Goal: Task Accomplishment & Management: Manage account settings

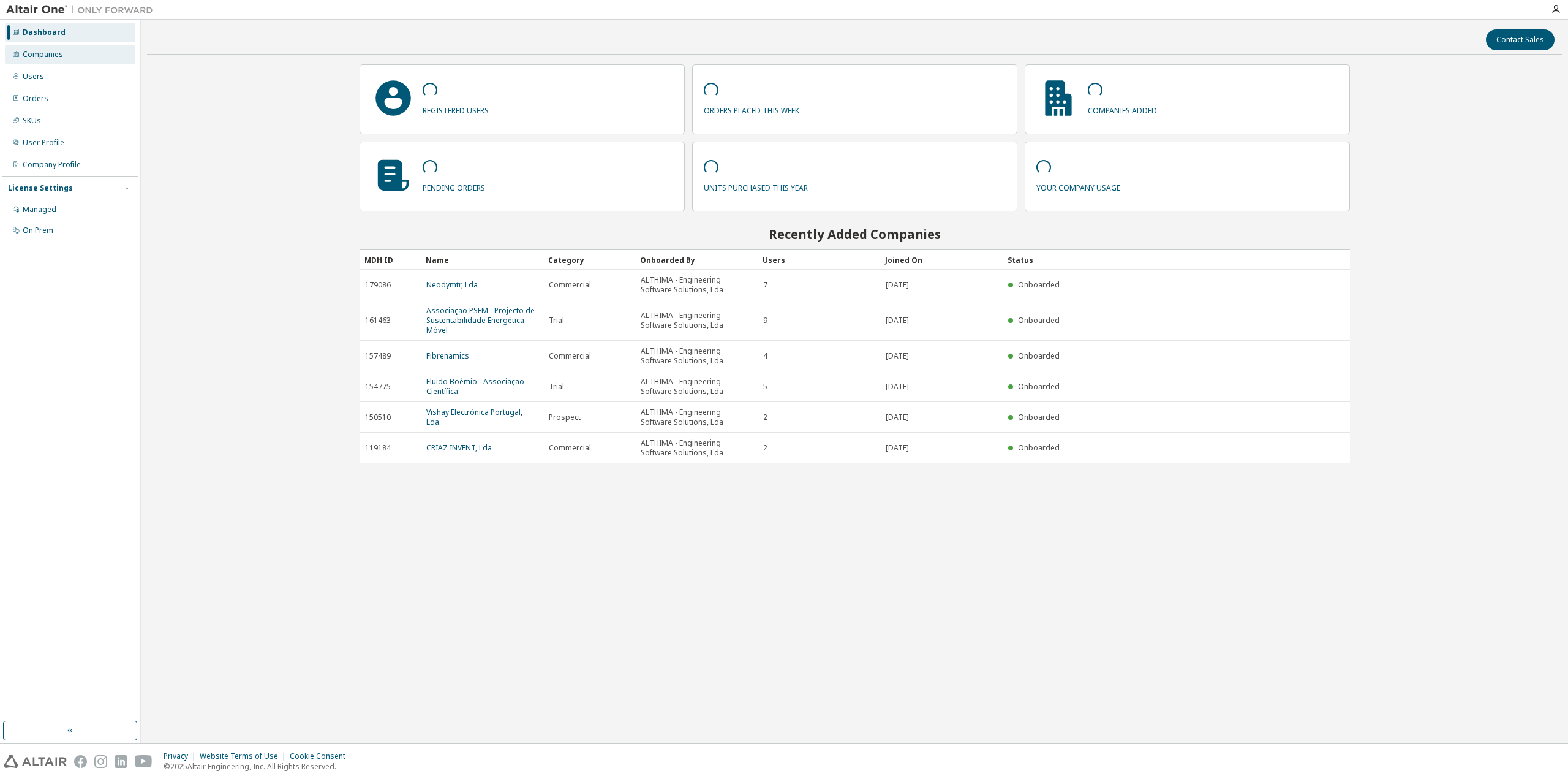
click at [59, 54] on div "Companies" at bounding box center [43, 55] width 40 height 10
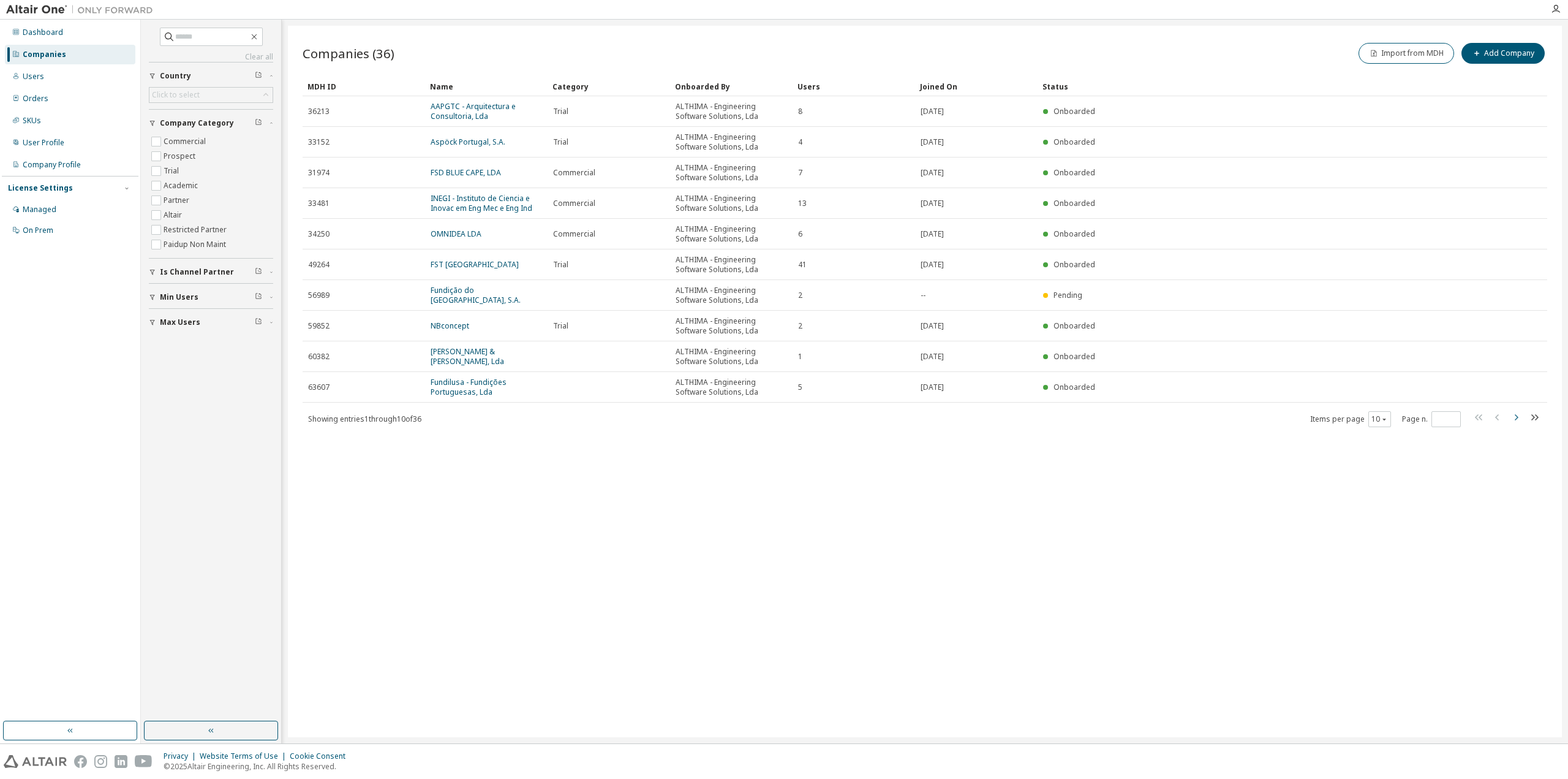
click at [1515, 424] on icon "button" at bounding box center [1515, 417] width 14 height 14
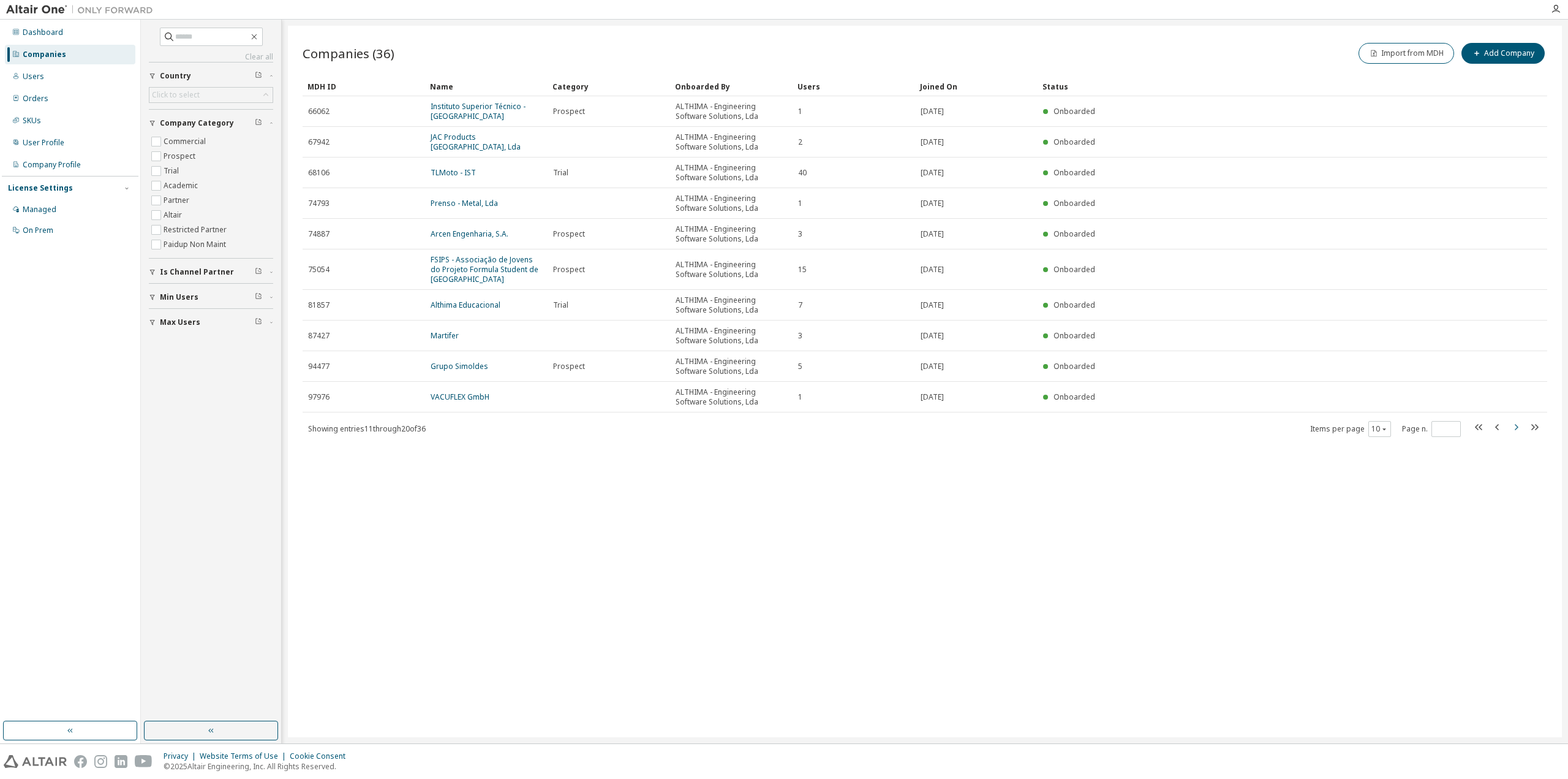
click at [1512, 426] on icon "button" at bounding box center [1515, 427] width 14 height 14
type input "*"
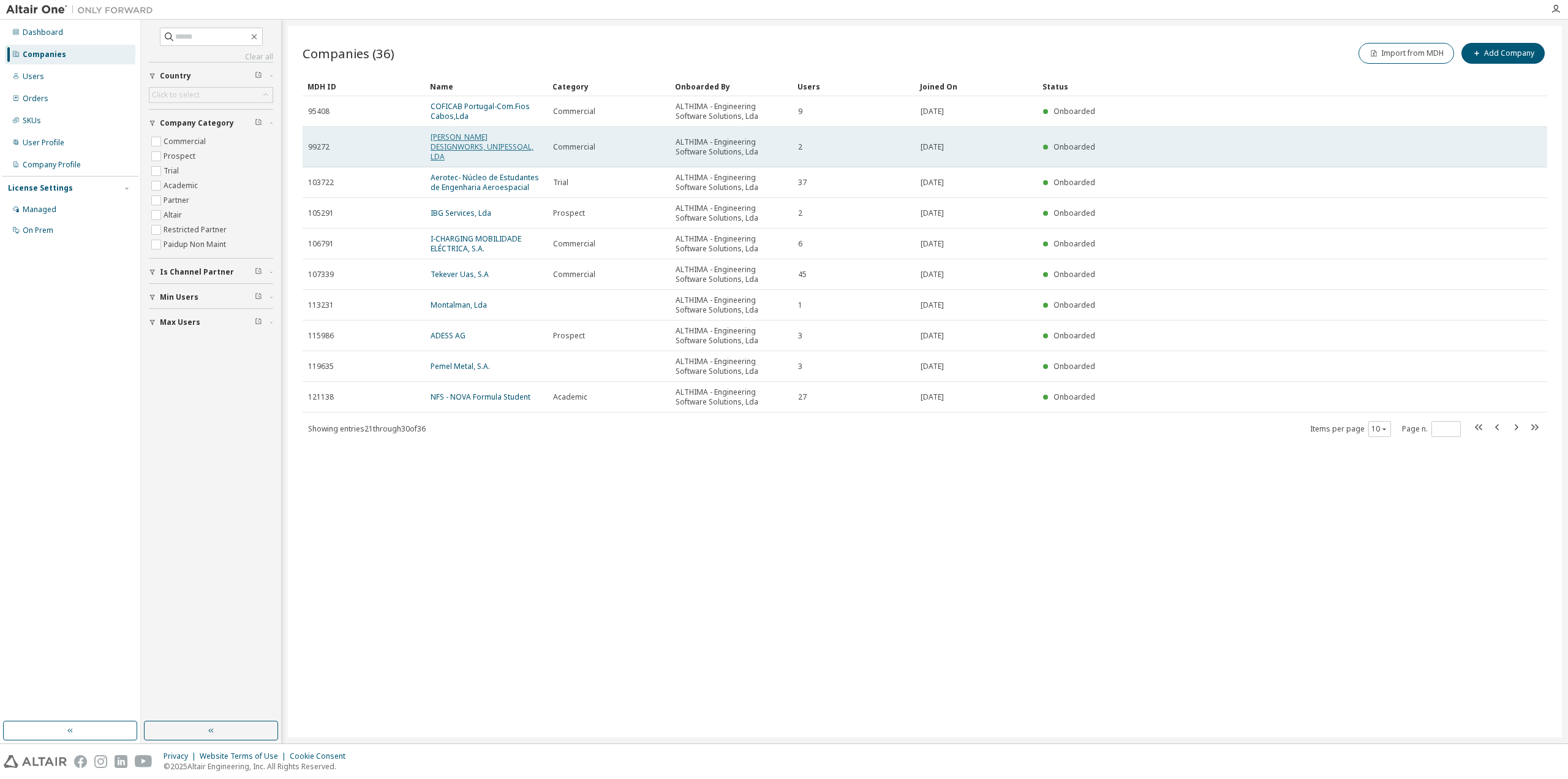
click at [471, 142] on link "[PERSON_NAME] DESIGNWORKS, UNIPESSOAL, LDA" at bounding box center [481, 147] width 103 height 30
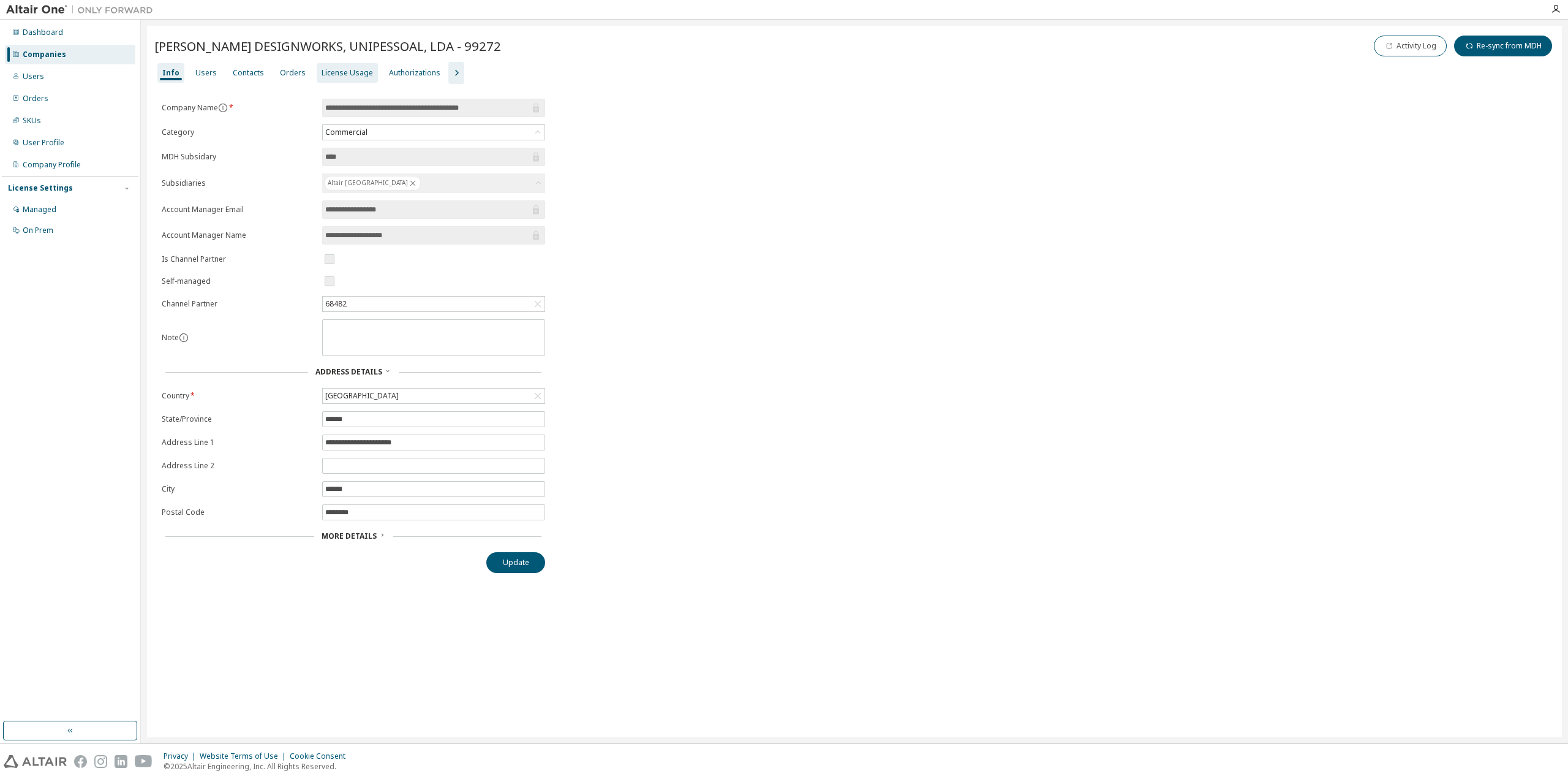
click at [359, 73] on div "License Usage" at bounding box center [347, 73] width 52 height 10
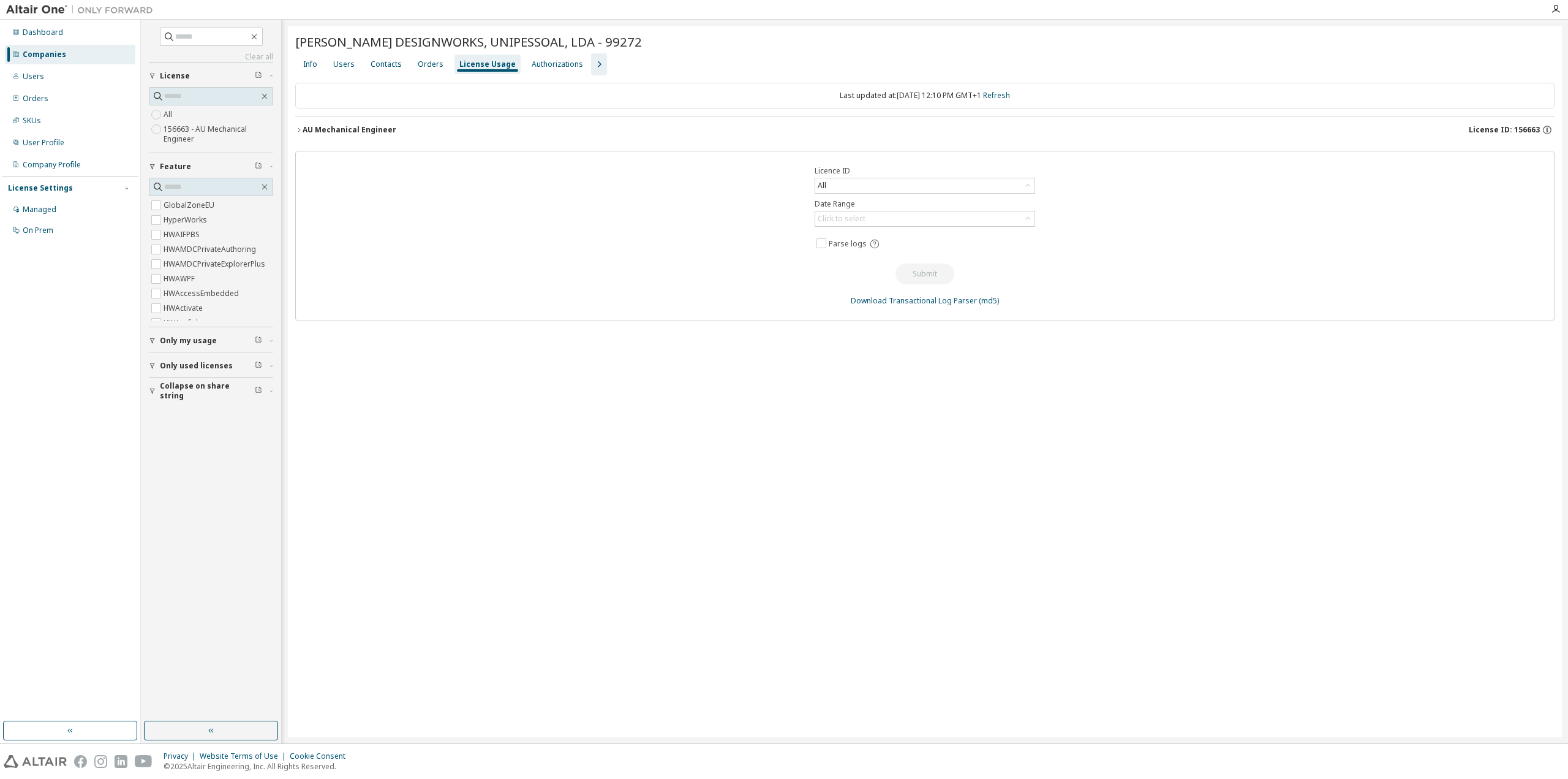
click at [300, 129] on icon "button" at bounding box center [299, 130] width 8 height 8
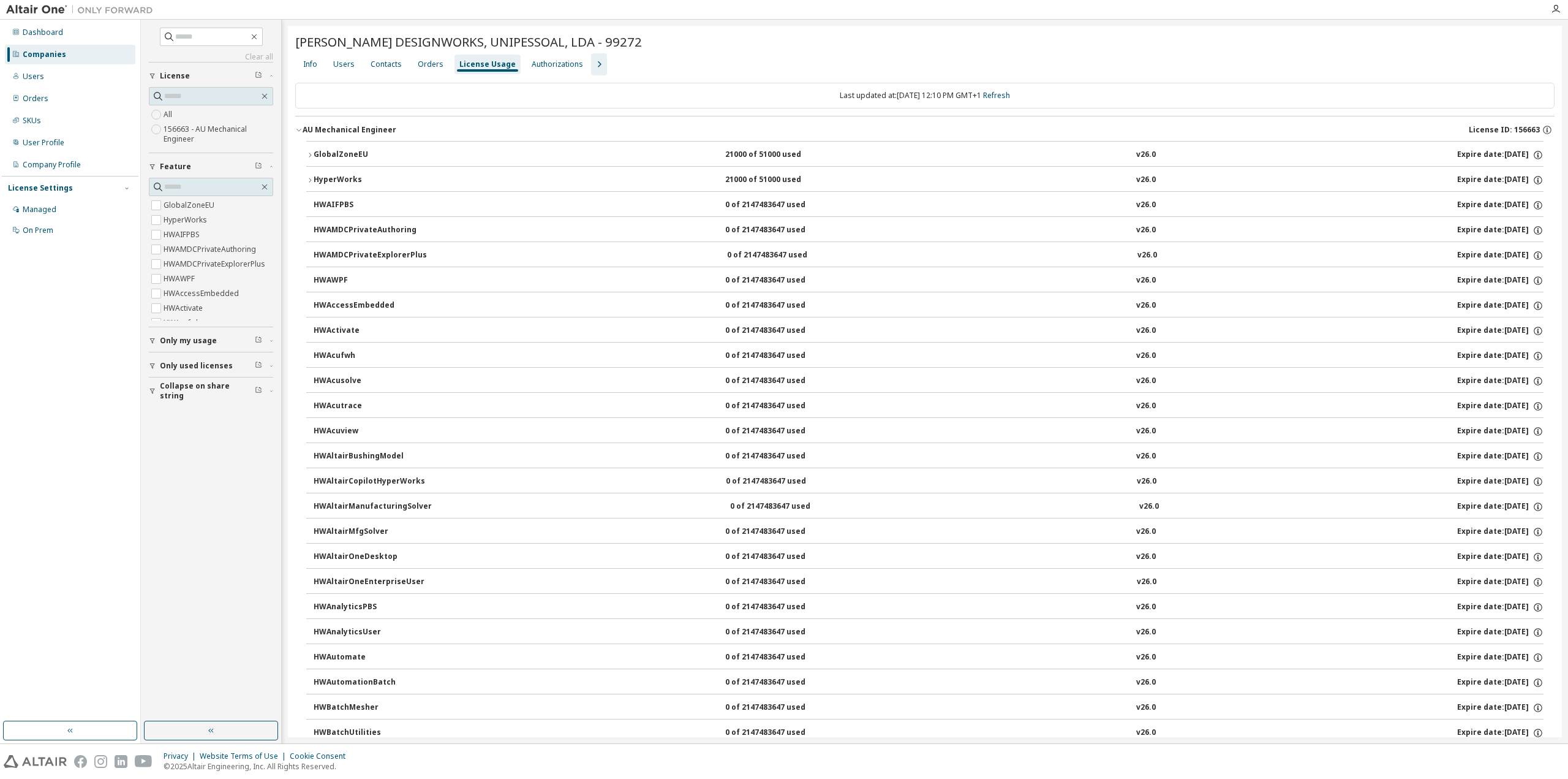
click at [311, 154] on icon "button" at bounding box center [310, 155] width 8 height 8
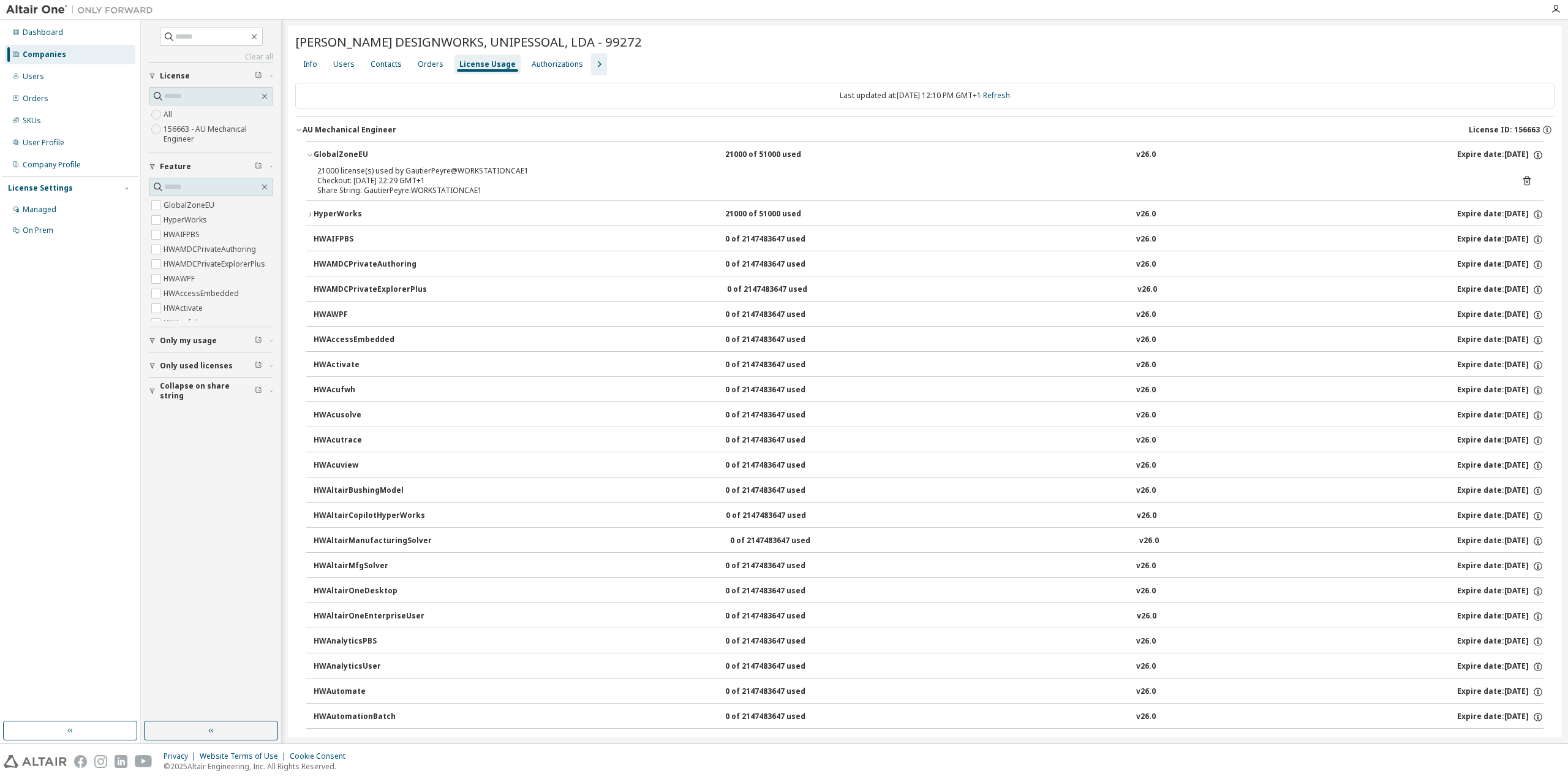
click at [311, 153] on icon "button" at bounding box center [310, 155] width 8 height 8
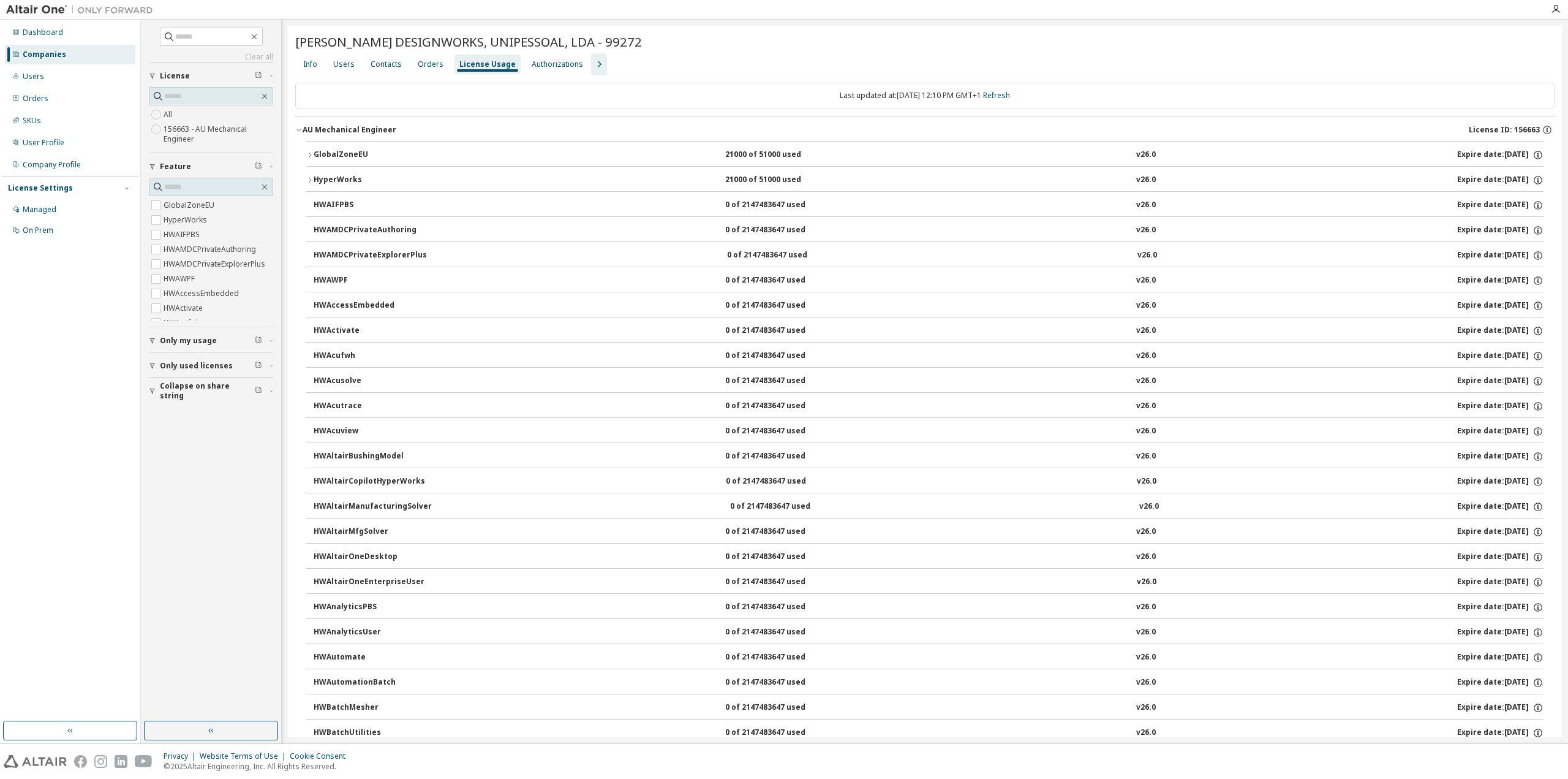
click at [311, 153] on icon "button" at bounding box center [310, 155] width 8 height 8
